Goal: Information Seeking & Learning: Learn about a topic

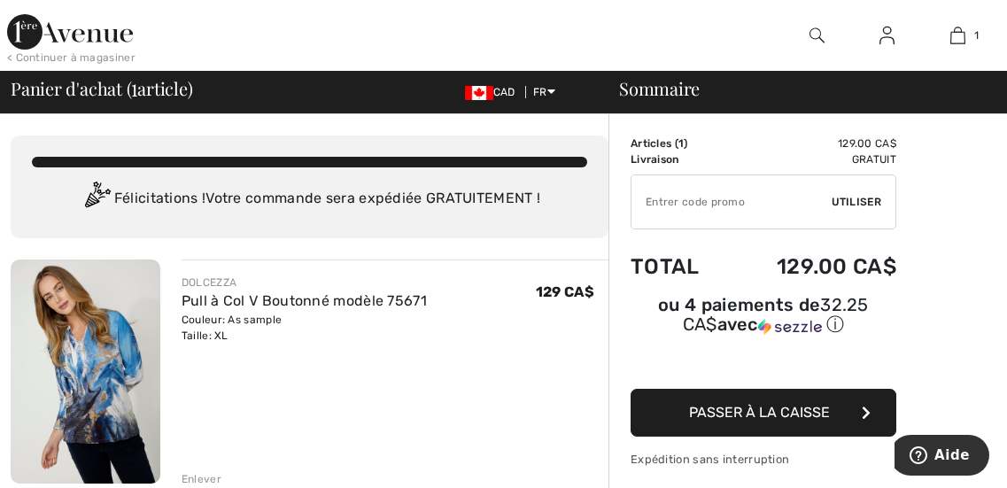
click at [120, 369] on img at bounding box center [86, 372] width 150 height 224
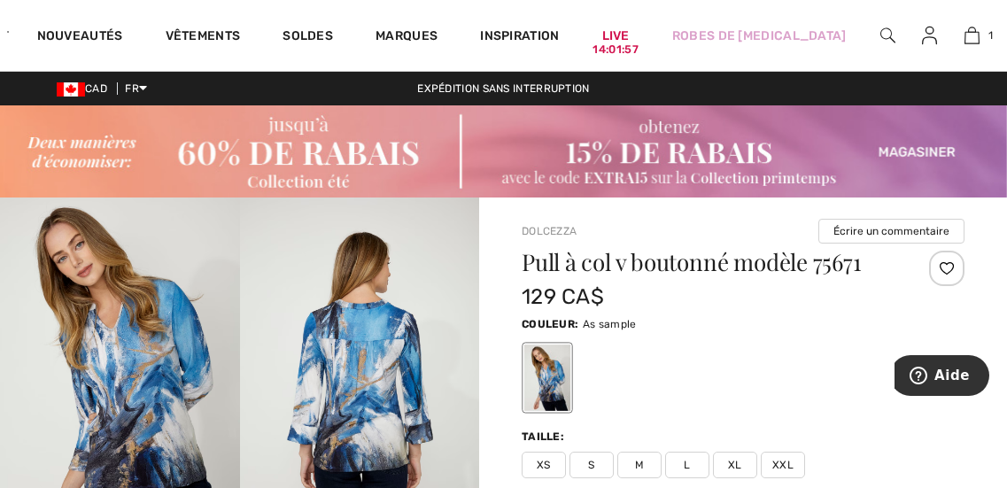
click at [135, 371] on img at bounding box center [120, 378] width 240 height 360
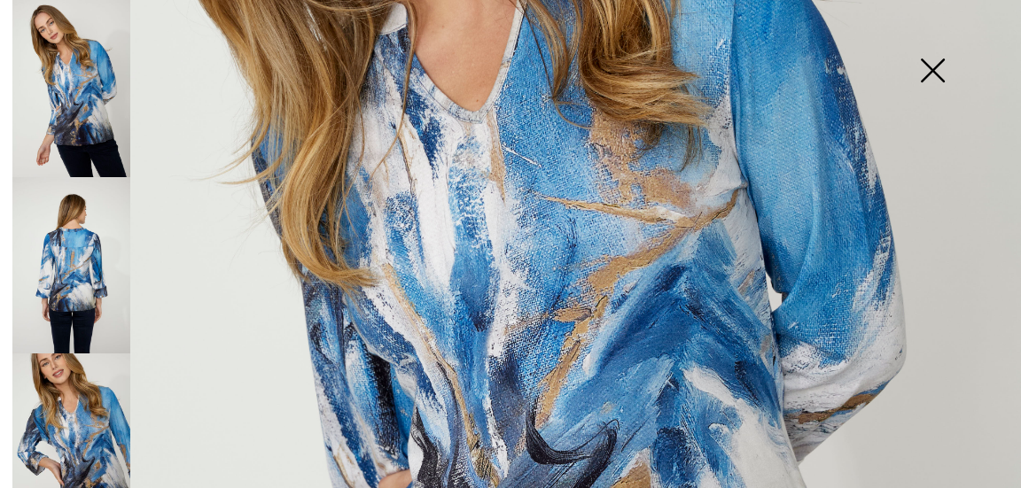
scroll to position [447, 0]
click at [78, 296] on img at bounding box center [71, 265] width 118 height 177
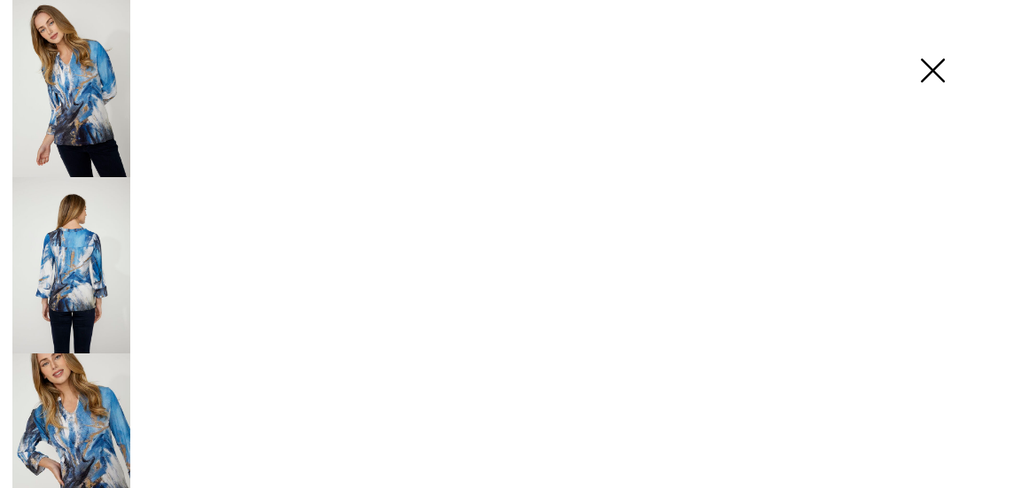
click at [77, 297] on img at bounding box center [71, 265] width 118 height 177
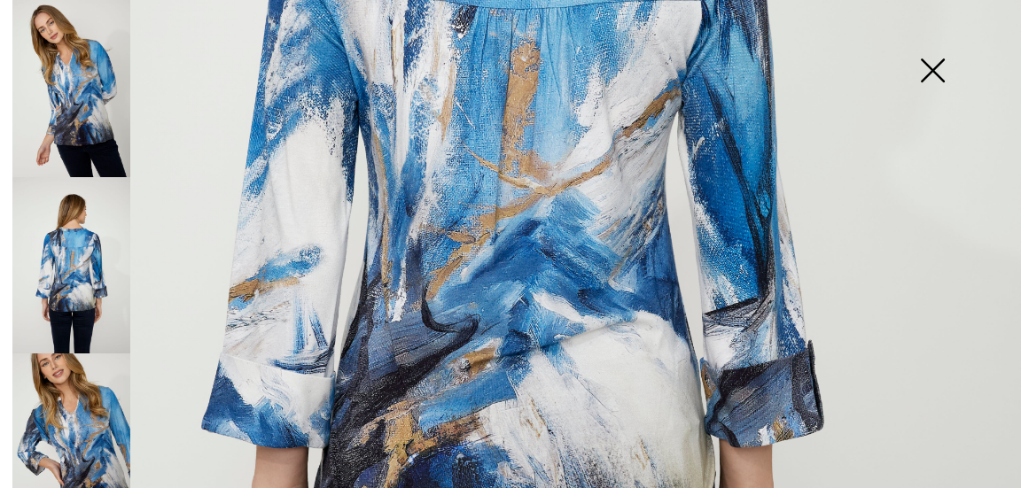
scroll to position [617, 0]
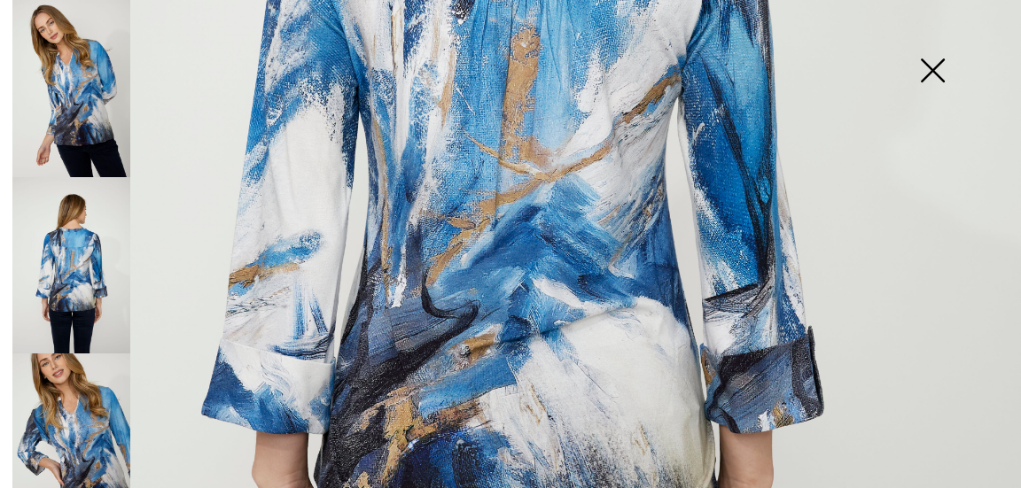
click at [86, 407] on img at bounding box center [71, 441] width 118 height 177
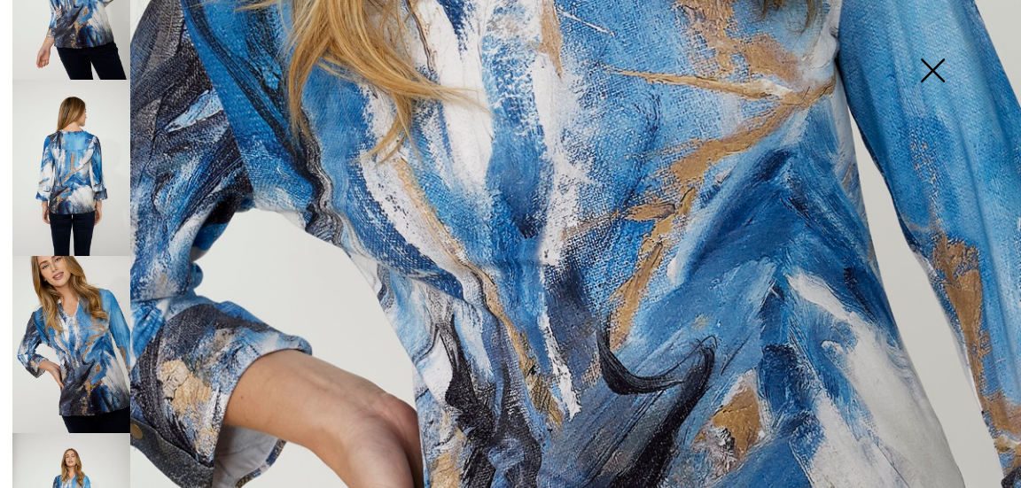
scroll to position [192, 0]
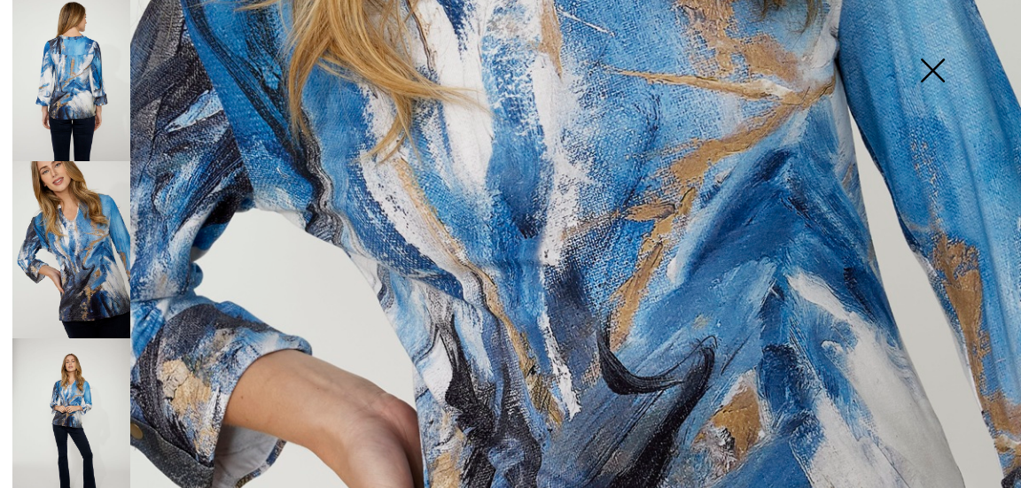
click at [78, 386] on img at bounding box center [71, 426] width 118 height 177
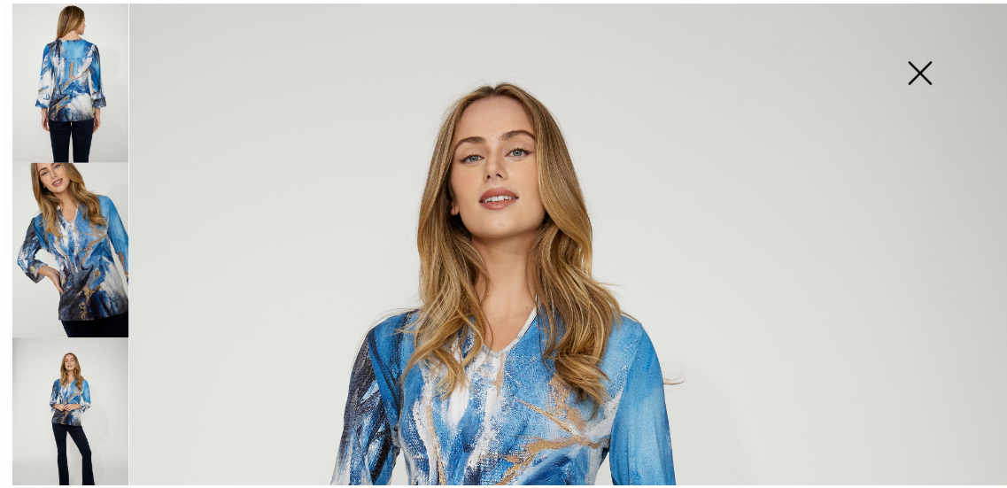
scroll to position [52, 0]
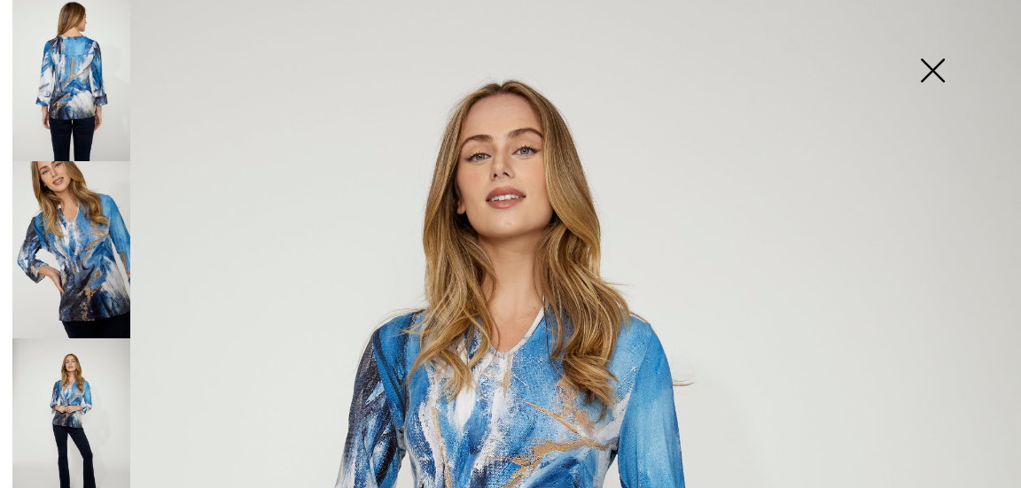
click at [937, 70] on img at bounding box center [932, 72] width 89 height 91
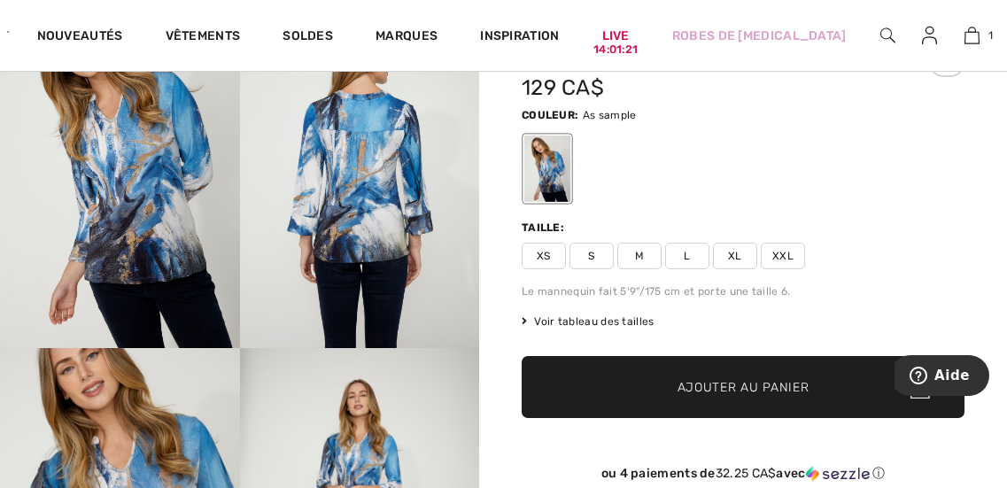
scroll to position [210, 0]
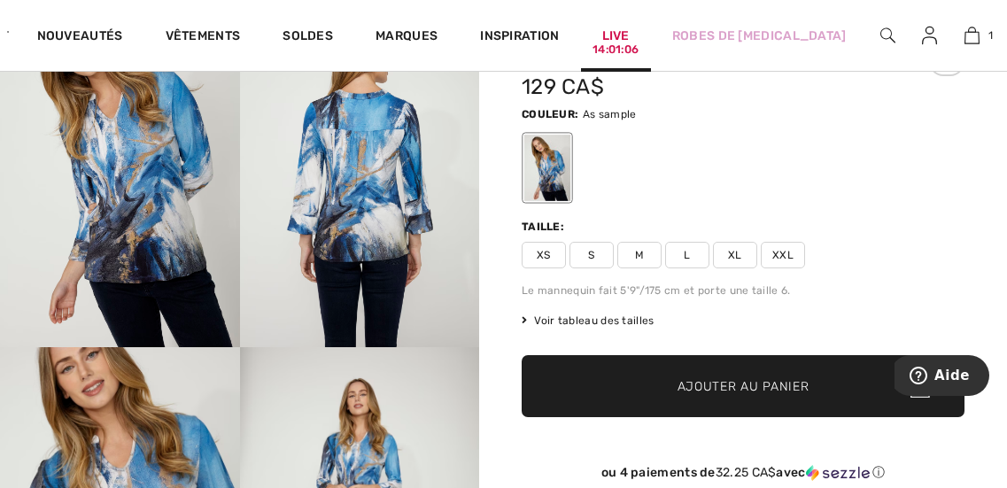
click at [619, 41] on link "Live 14:01:06" at bounding box center [615, 36] width 27 height 19
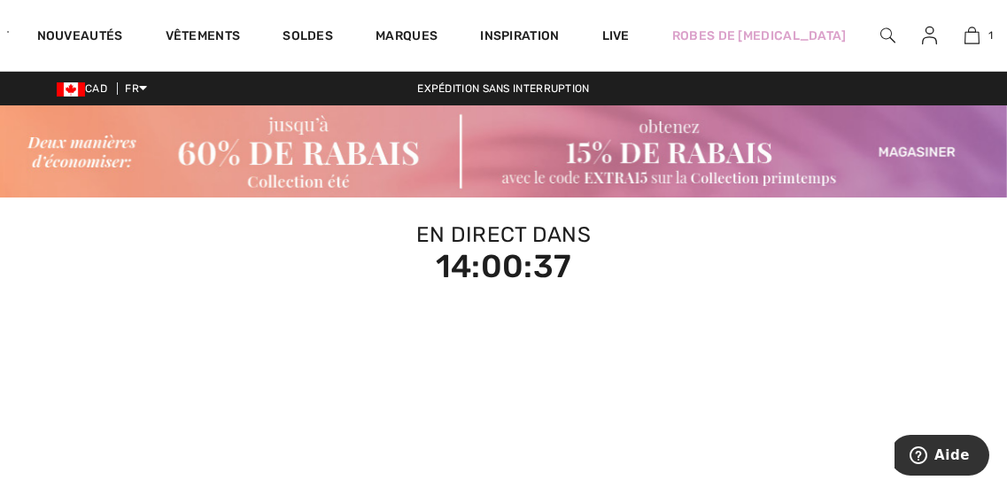
click at [690, 163] on img at bounding box center [503, 151] width 1007 height 92
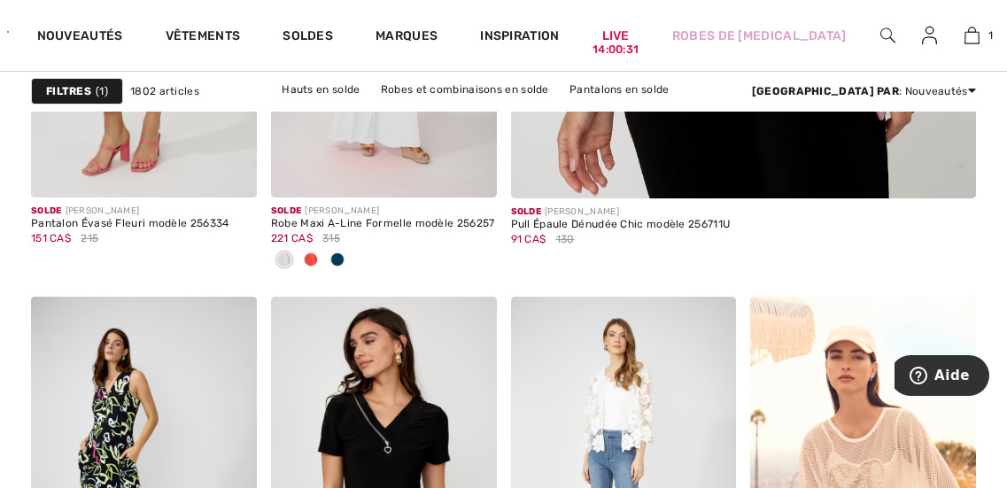
scroll to position [958, 0]
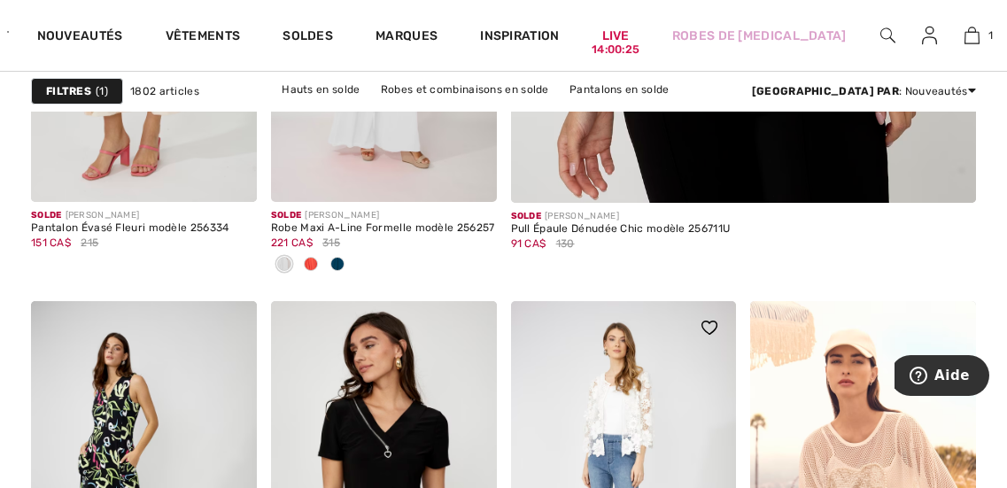
click at [678, 386] on img at bounding box center [624, 470] width 226 height 338
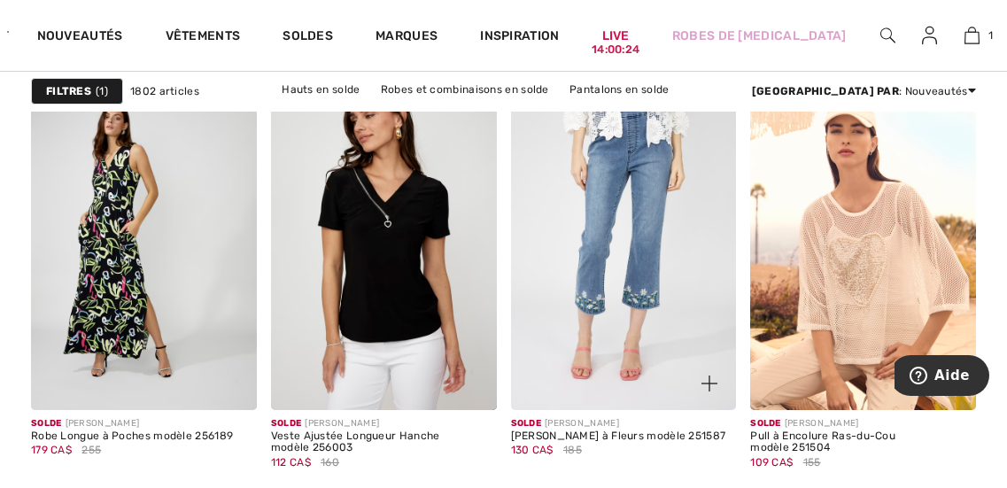
scroll to position [1183, 0]
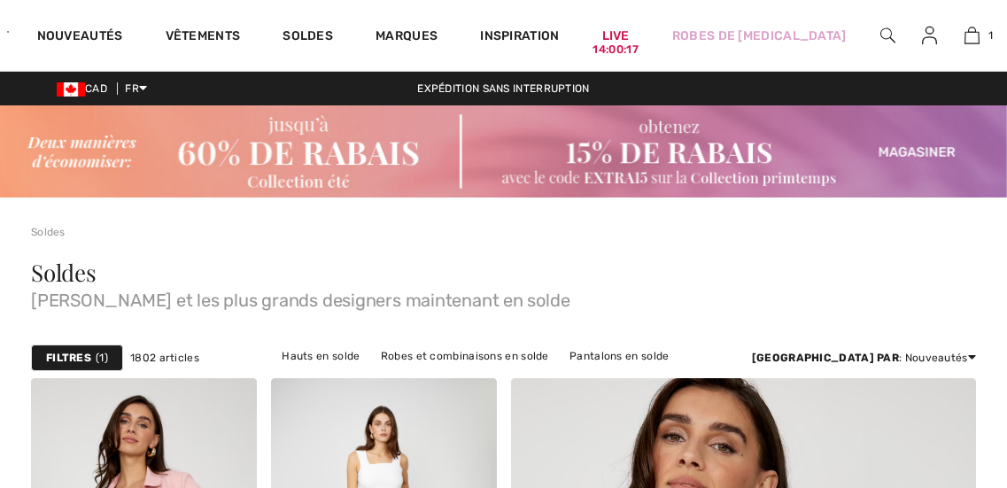
scroll to position [1183, 0]
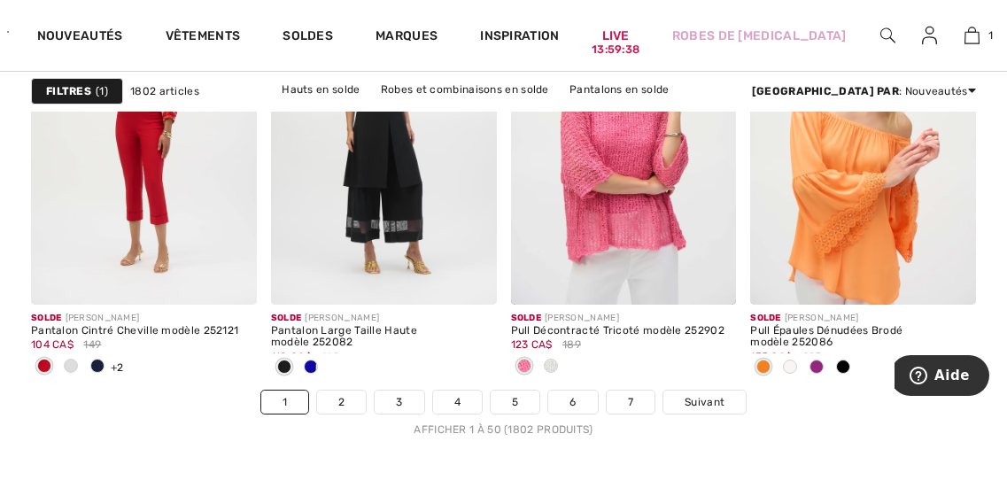
scroll to position [6667, 0]
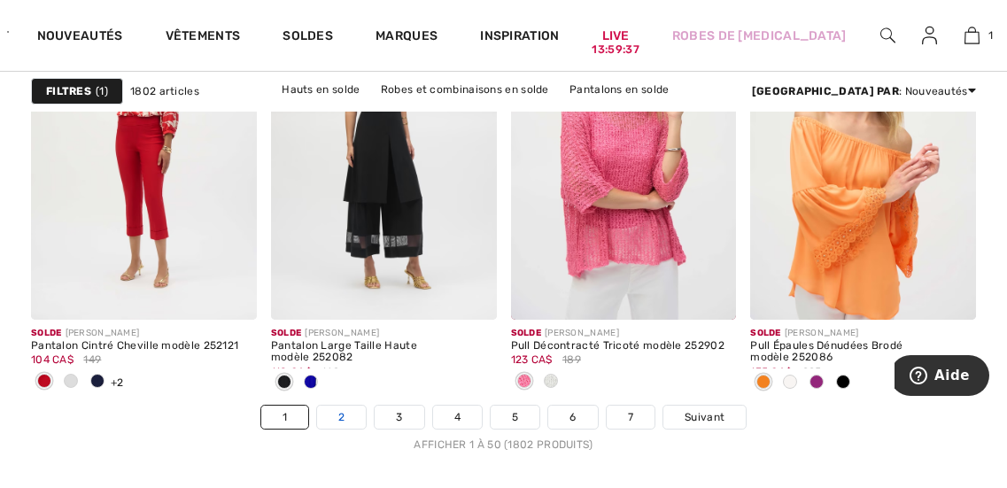
click at [344, 420] on link "2" at bounding box center [341, 417] width 49 height 23
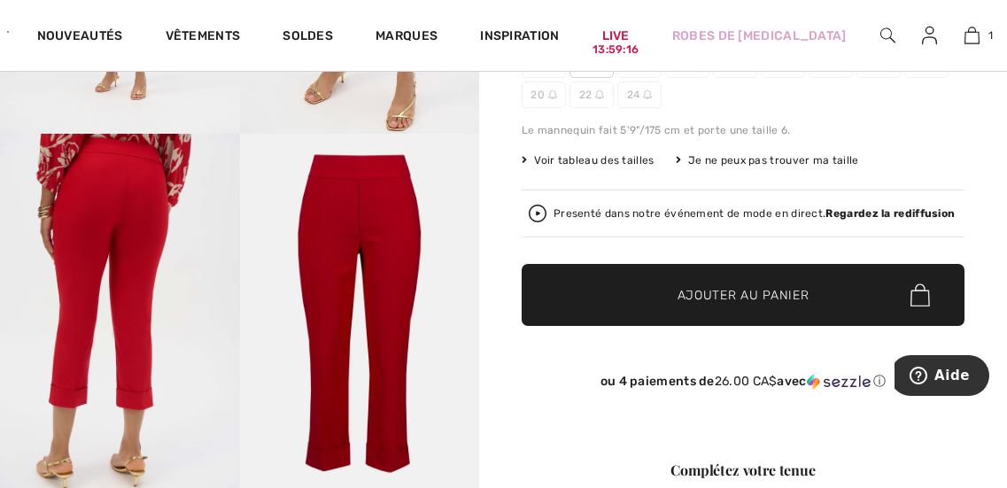
scroll to position [424, 0]
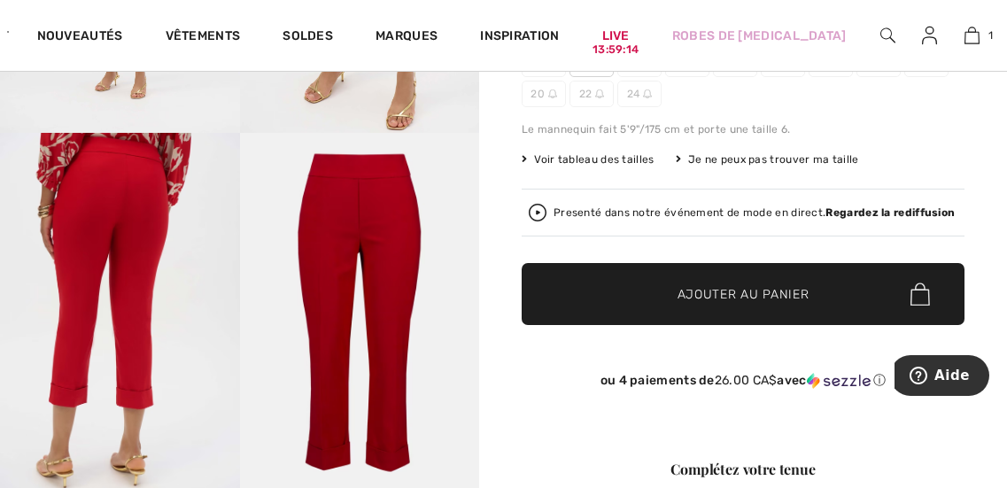
click at [126, 301] on img at bounding box center [120, 312] width 240 height 359
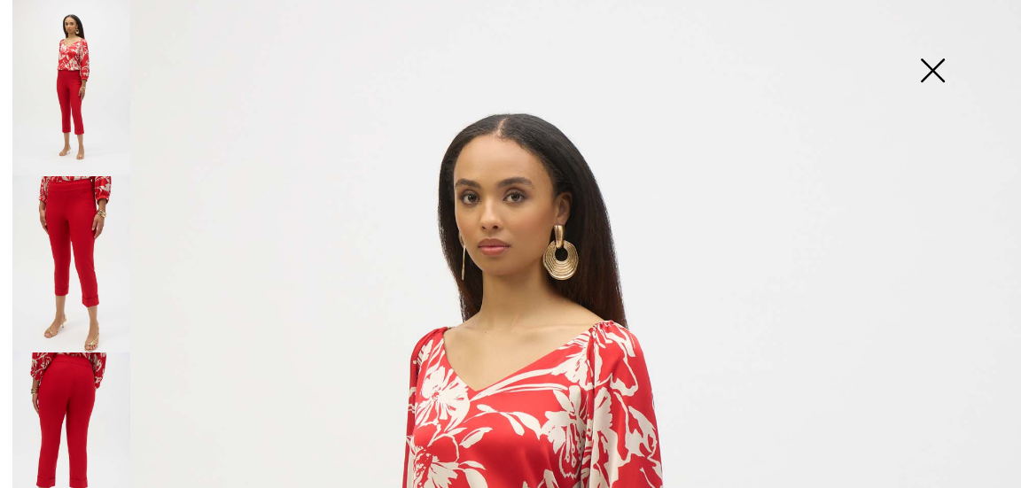
scroll to position [0, 0]
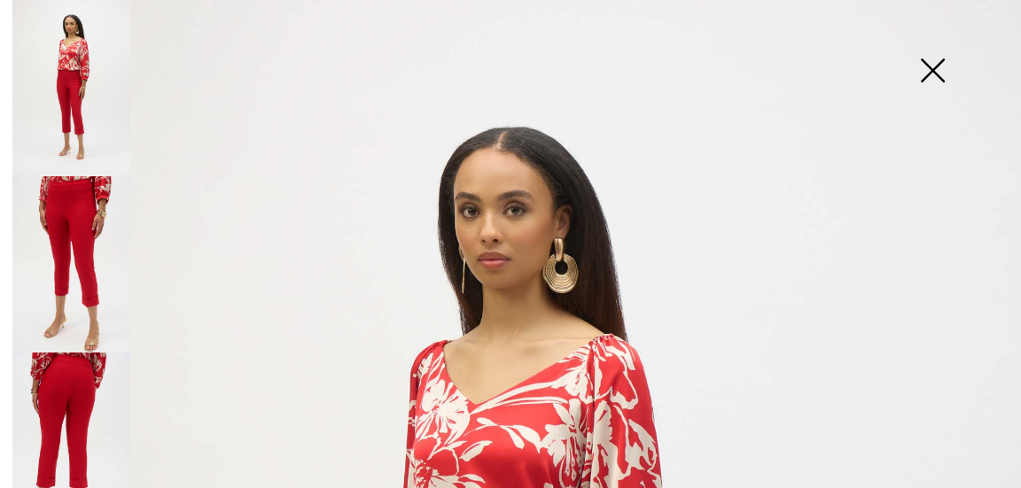
click at [920, 71] on img at bounding box center [932, 72] width 89 height 91
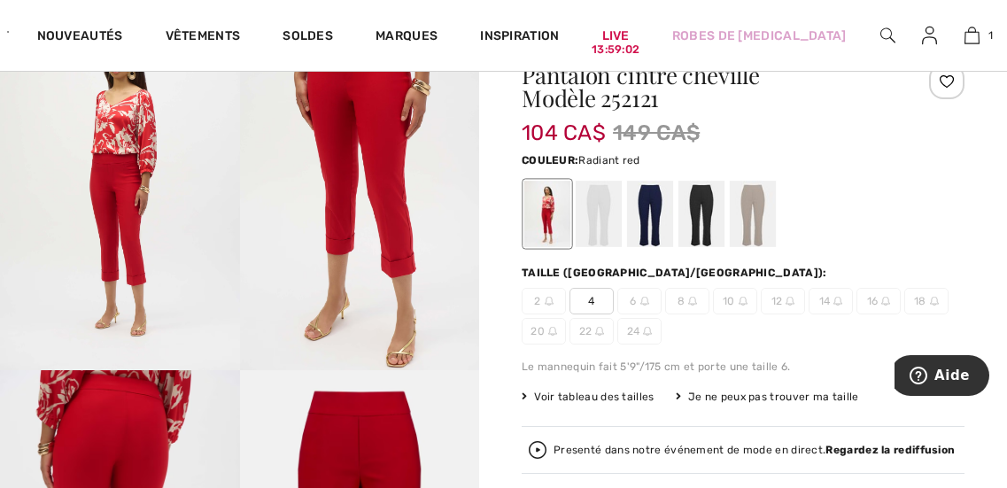
scroll to position [182, 0]
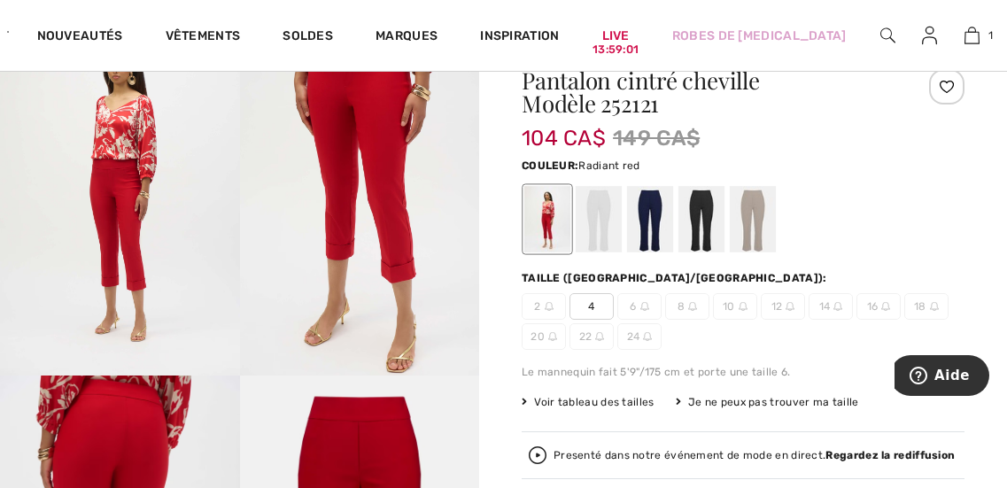
click at [598, 223] on div at bounding box center [599, 219] width 46 height 66
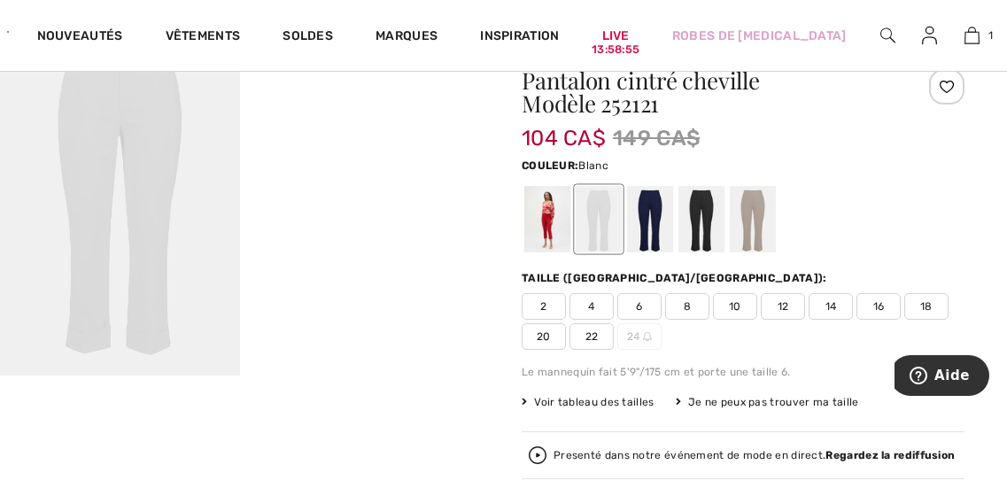
click at [648, 226] on div at bounding box center [650, 219] width 46 height 66
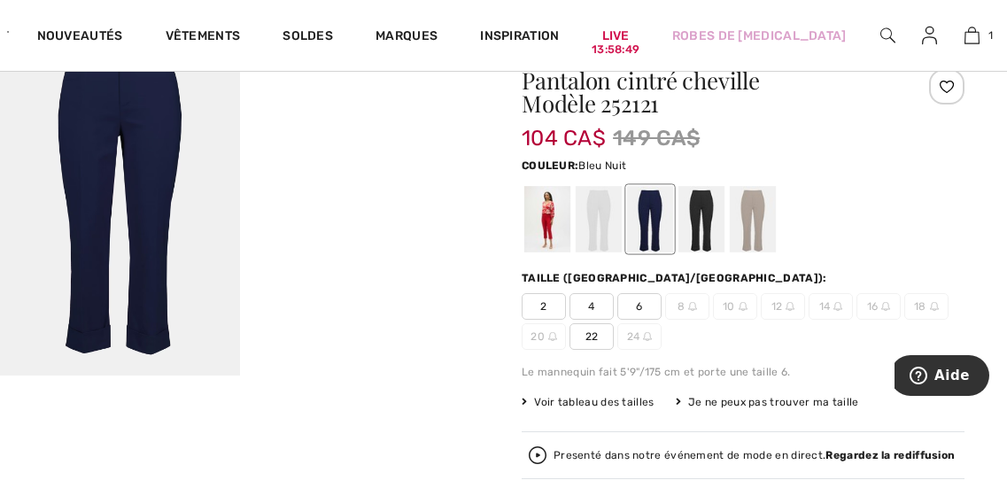
click at [709, 211] on div at bounding box center [702, 219] width 46 height 66
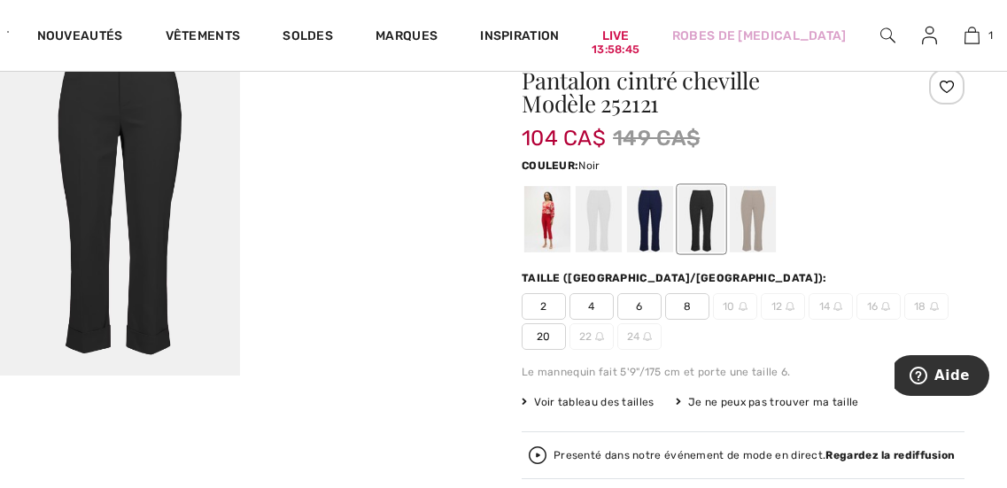
click at [758, 222] on div at bounding box center [753, 219] width 46 height 66
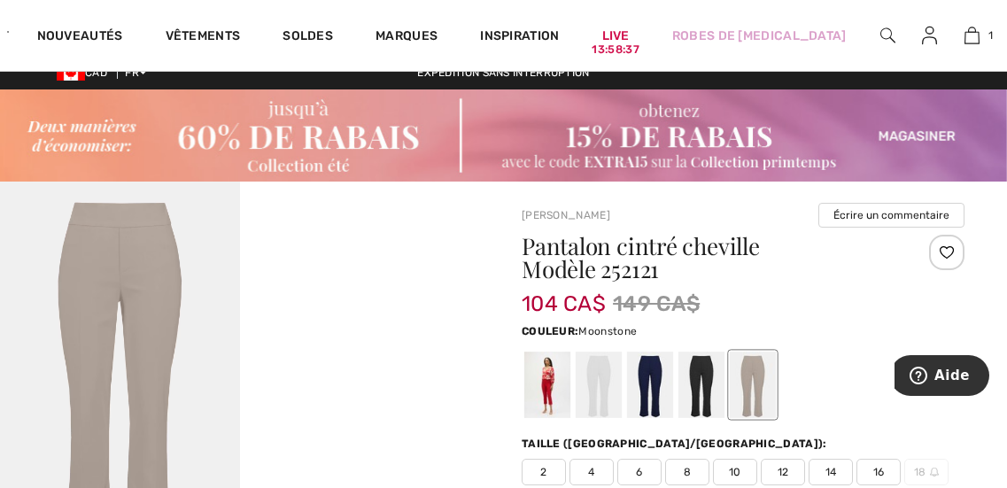
scroll to position [15, 0]
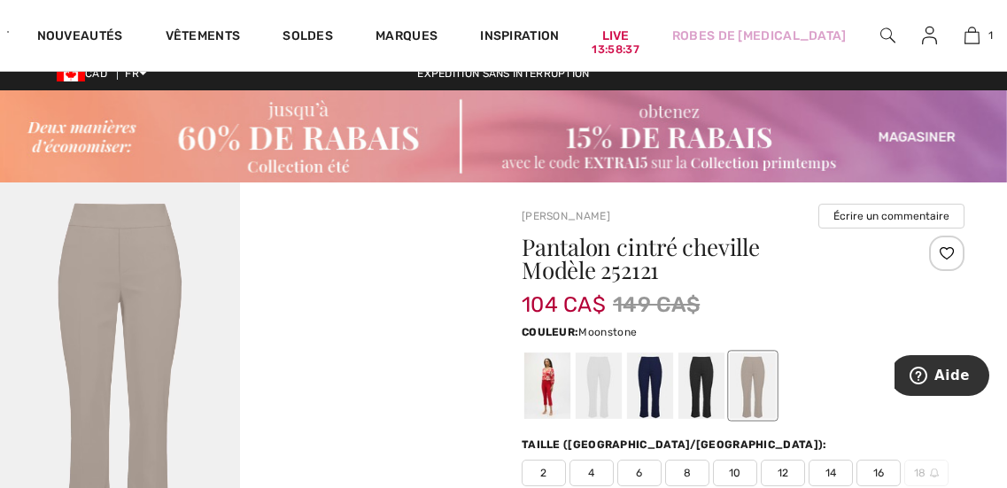
click at [548, 391] on div at bounding box center [547, 386] width 46 height 66
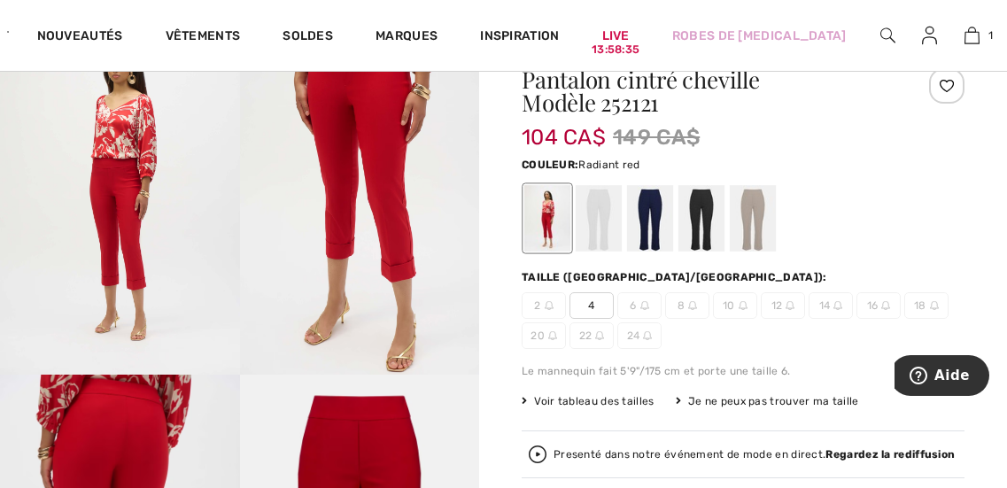
scroll to position [185, 0]
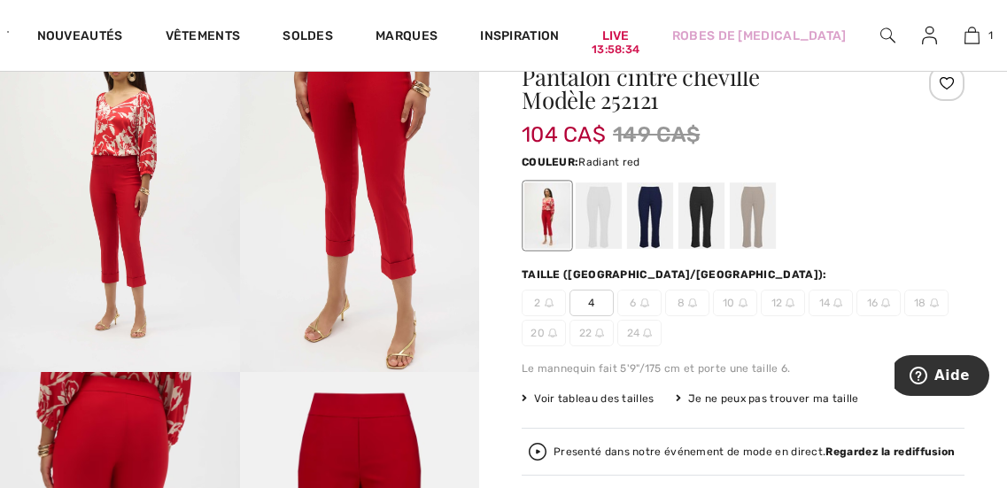
click at [603, 214] on div at bounding box center [599, 215] width 46 height 66
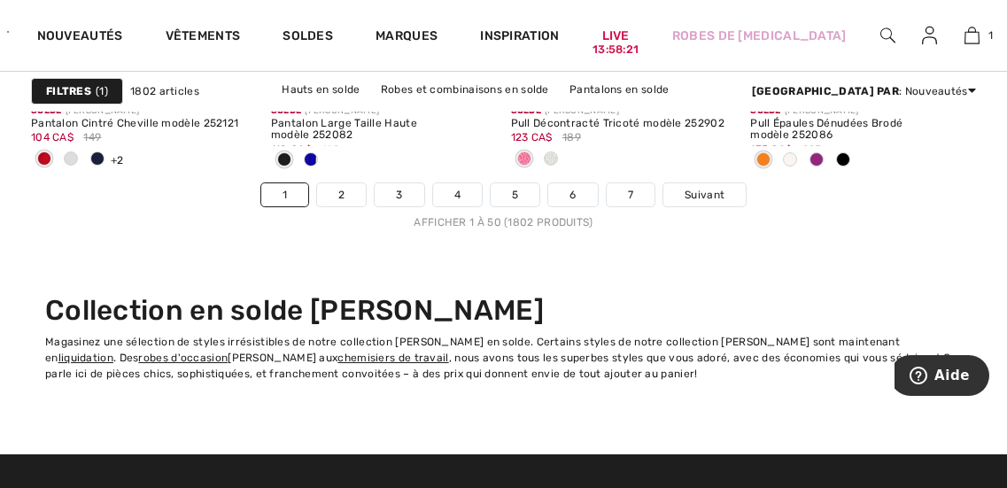
scroll to position [6890, 0]
click at [341, 192] on link "2" at bounding box center [341, 194] width 49 height 23
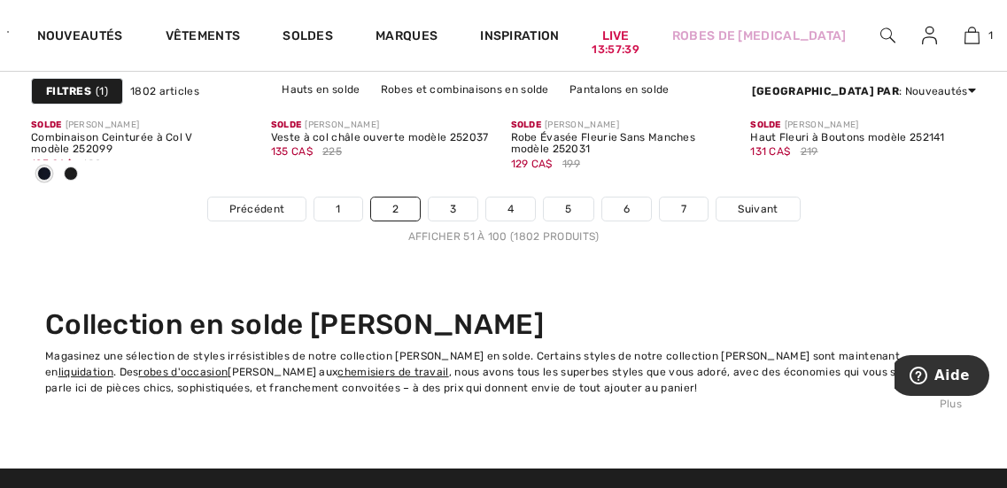
scroll to position [6878, 0]
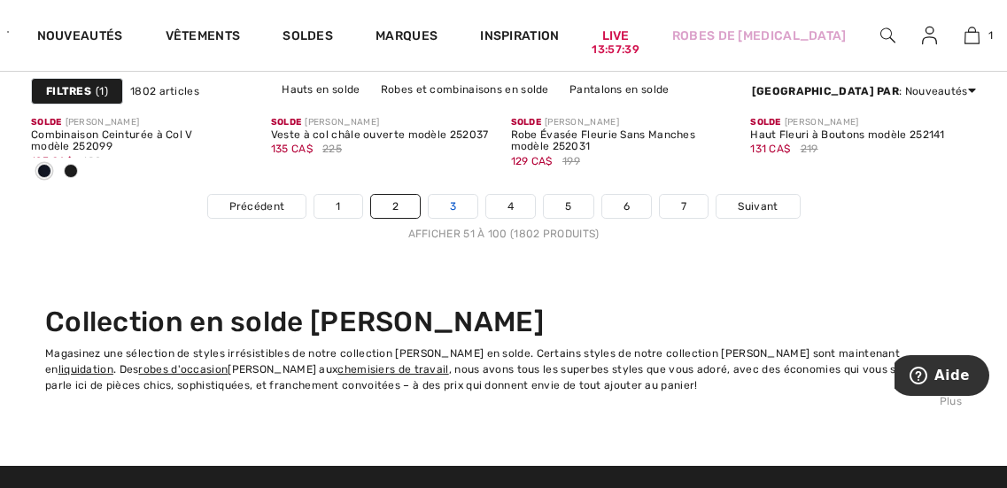
click at [452, 206] on link "3" at bounding box center [453, 206] width 49 height 23
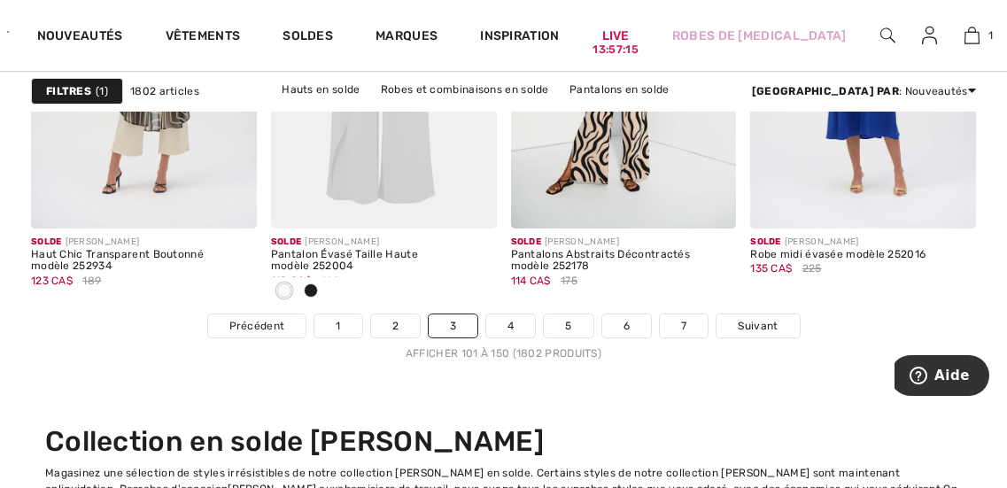
scroll to position [6760, 0]
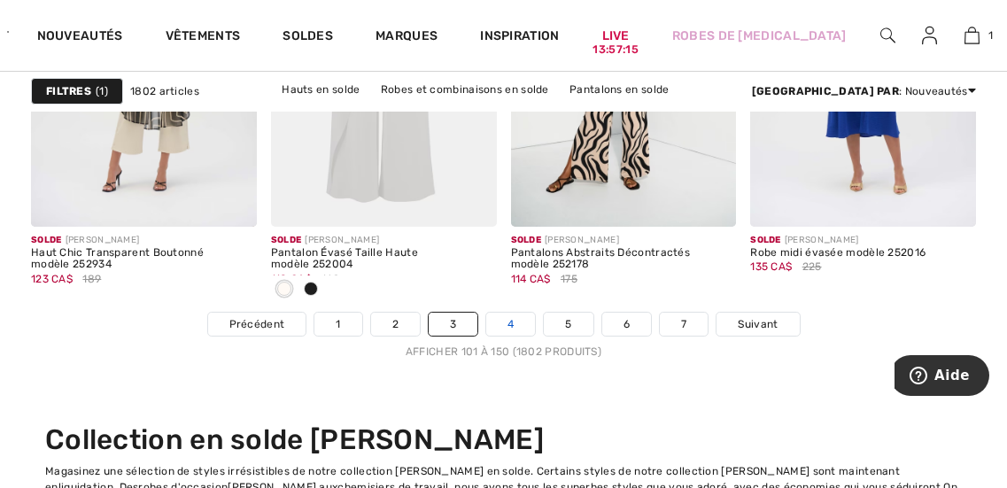
click at [510, 326] on link "4" at bounding box center [510, 324] width 49 height 23
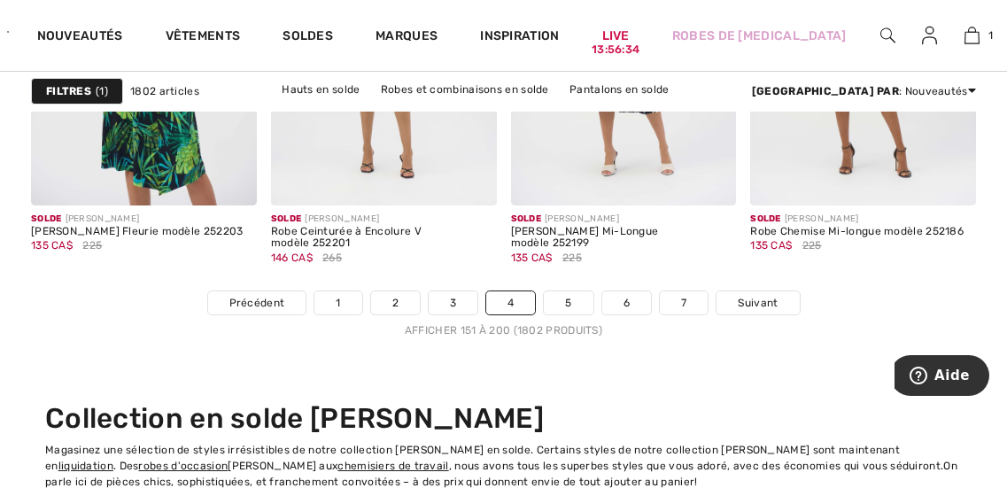
scroll to position [6780, 0]
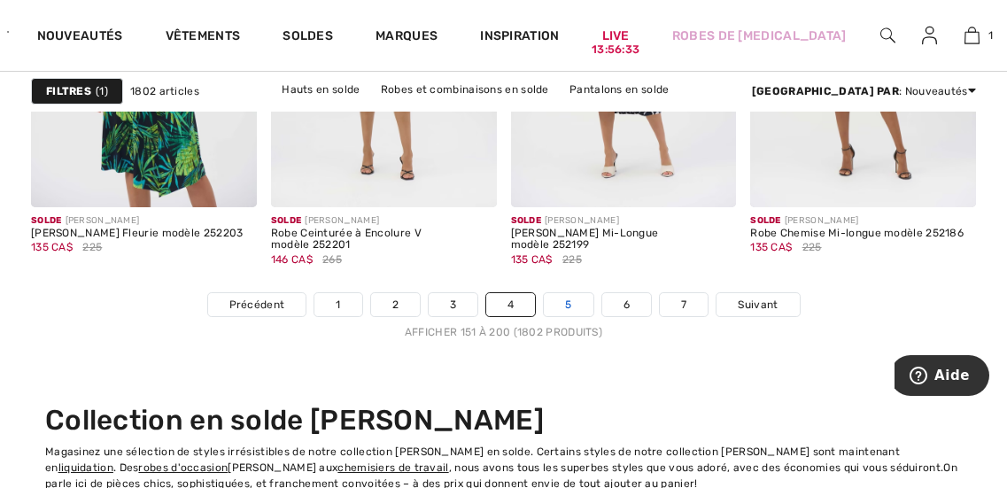
click at [563, 305] on link "5" at bounding box center [568, 304] width 49 height 23
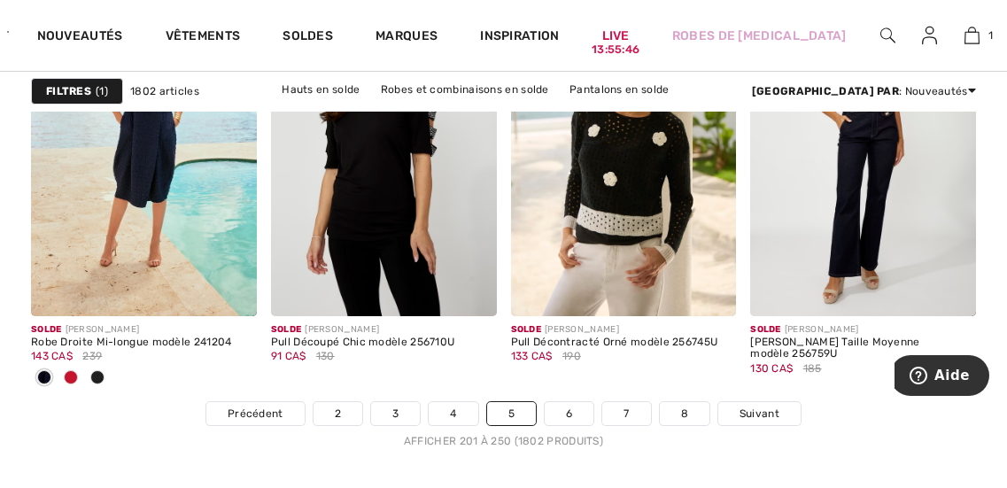
scroll to position [6676, 0]
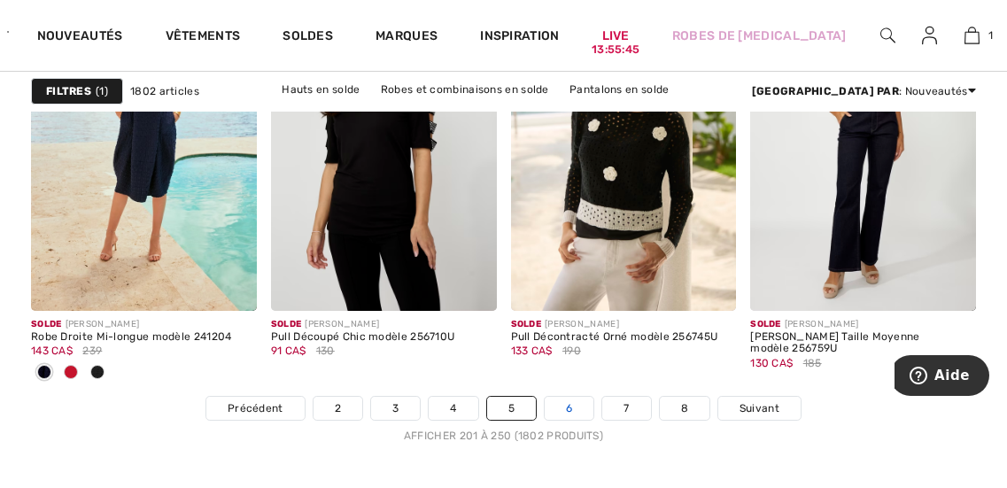
click at [569, 408] on link "6" at bounding box center [569, 408] width 49 height 23
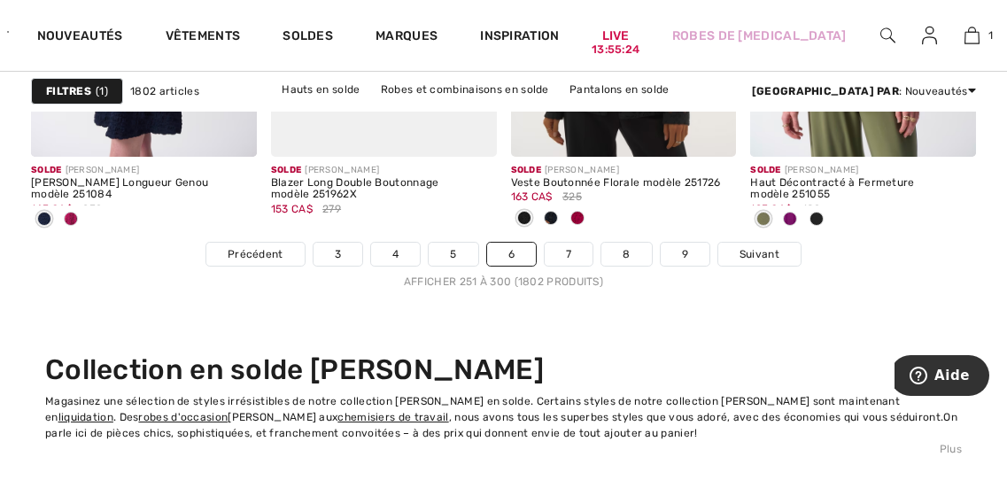
scroll to position [6832, 0]
